Goal: Check status: Check status

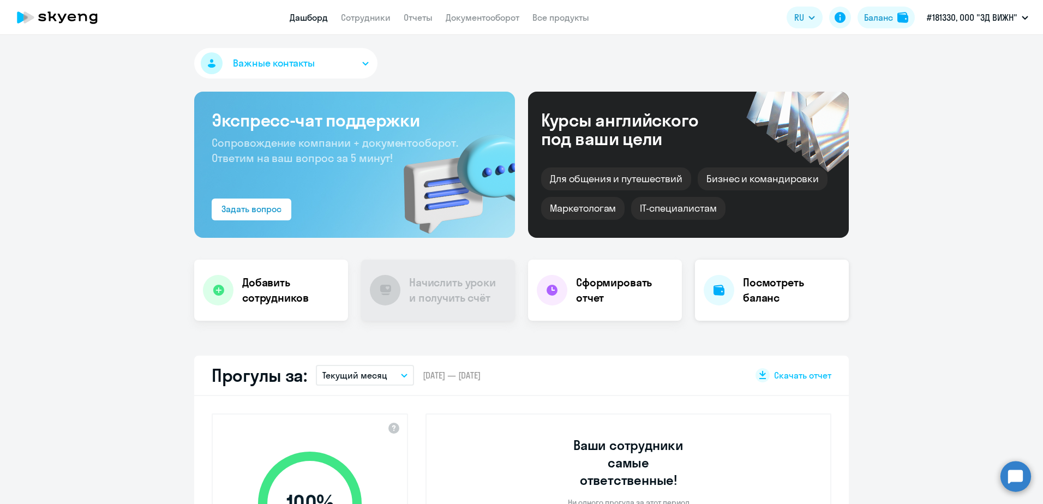
click at [751, 293] on h4 "Посмотреть баланс" at bounding box center [791, 290] width 97 height 31
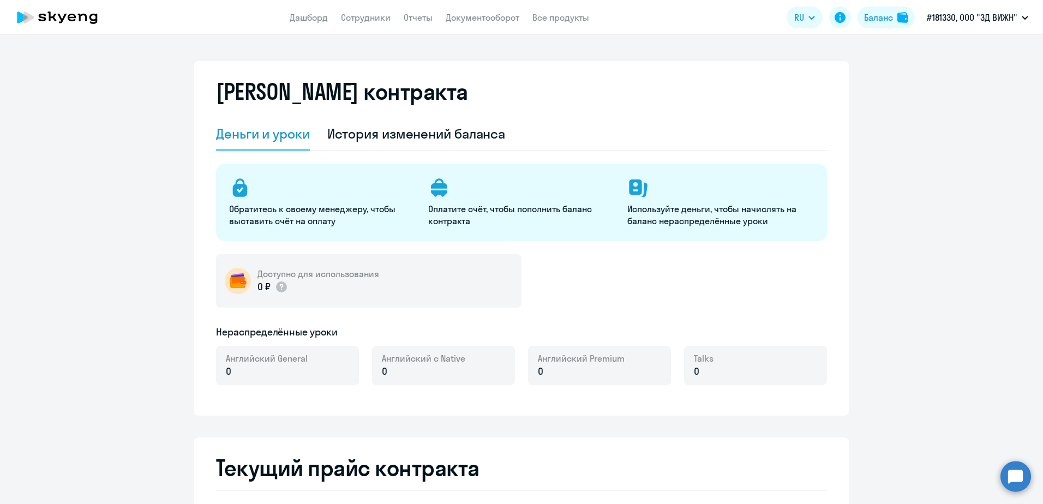
select select "english_adult_not_native_speaker"
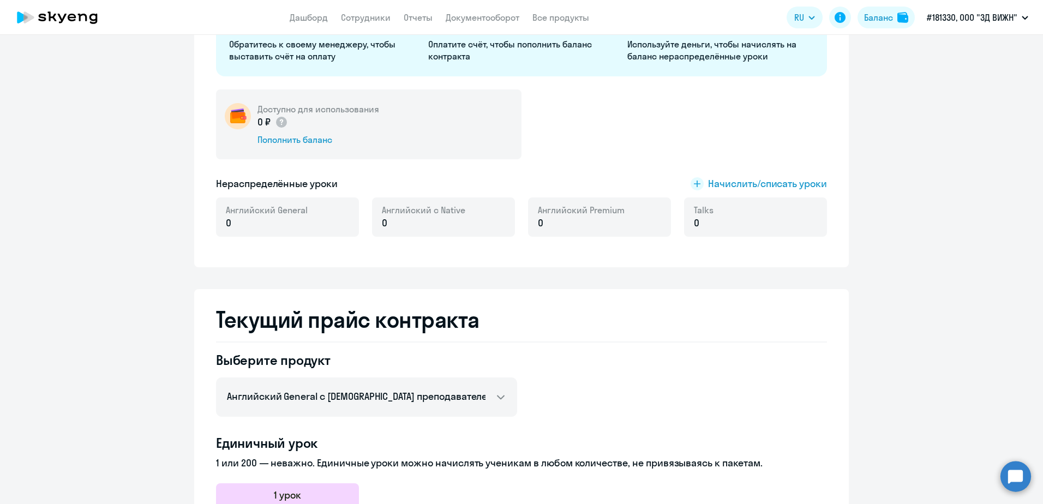
scroll to position [344, 0]
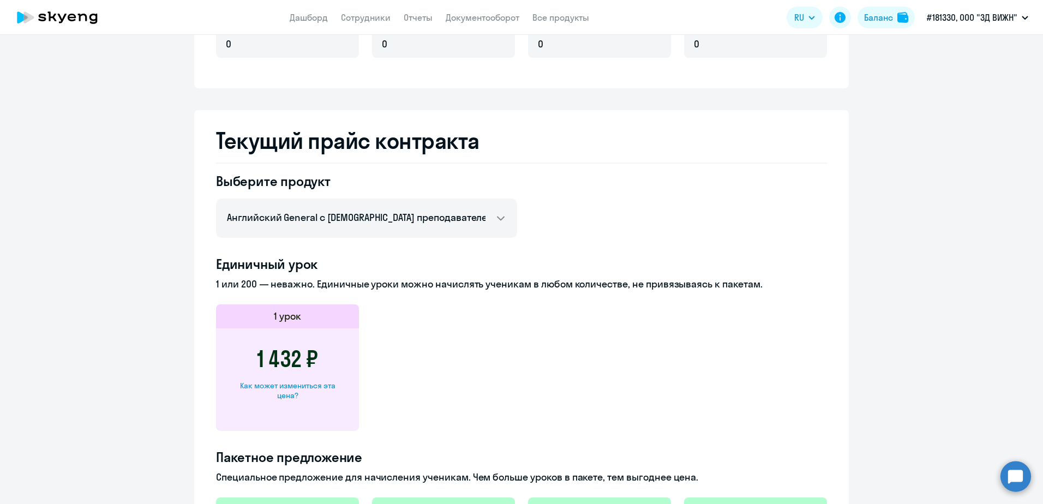
click at [308, 386] on div "Как может измениться эта цена?" at bounding box center [287, 391] width 108 height 20
select select "english_adult_not_native_speaker"
